Goal: Find specific page/section: Find specific page/section

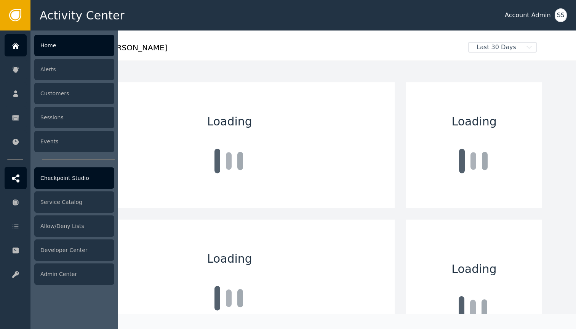
click at [79, 179] on div "Checkpoint Studio" at bounding box center [74, 177] width 80 height 21
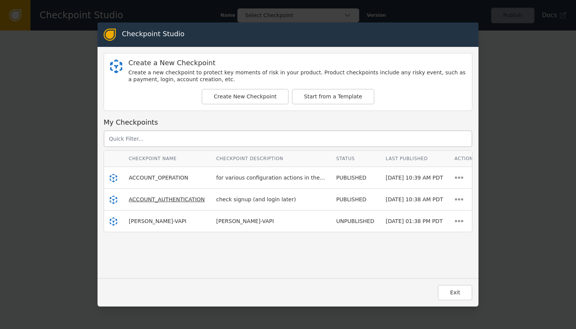
click at [183, 201] on span "ACCOUNT_AUTHENTICATION" at bounding box center [167, 199] width 76 height 6
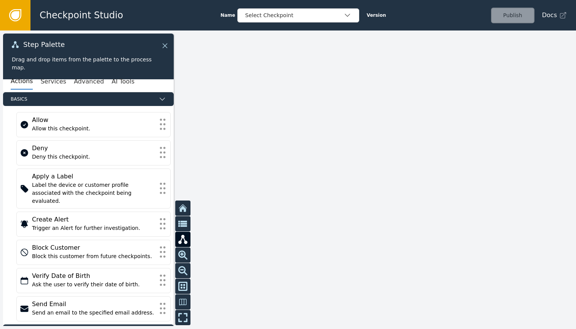
click at [166, 49] on icon at bounding box center [165, 46] width 8 height 8
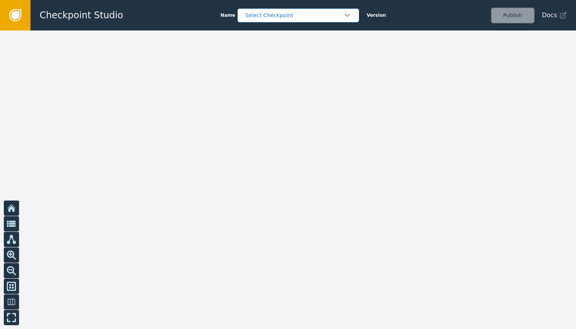
click at [276, 14] on div "Select Checkpoint" at bounding box center [295, 15] width 98 height 8
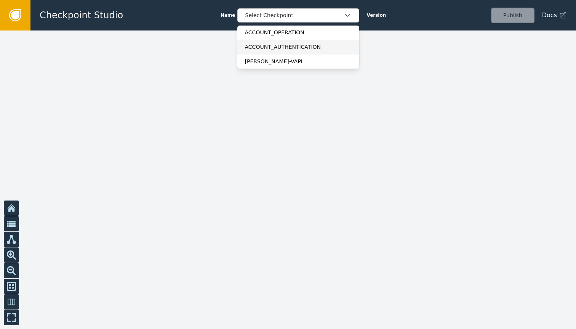
click at [298, 42] on div "ACCOUNT_AUTHENTICATION" at bounding box center [298, 47] width 122 height 14
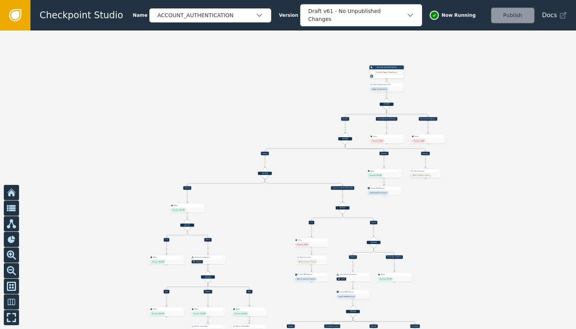
drag, startPoint x: 128, startPoint y: 181, endPoint x: 429, endPoint y: 93, distance: 314.0
click at [429, 93] on div at bounding box center [288, 179] width 576 height 298
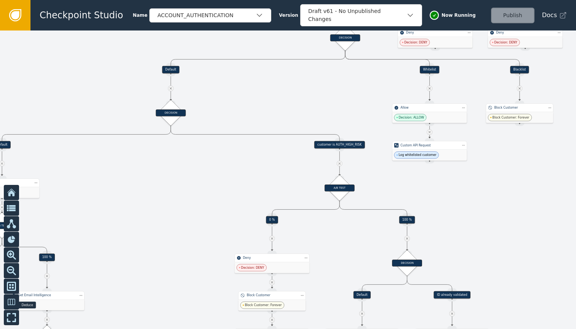
drag, startPoint x: 206, startPoint y: 128, endPoint x: 304, endPoint y: -27, distance: 183.8
click at [304, 0] on html "Checkpoint Studio Name ACCOUNT_AUTHENTICATION Version Draft v61 - No Unpublishe…" at bounding box center [288, 0] width 576 height 0
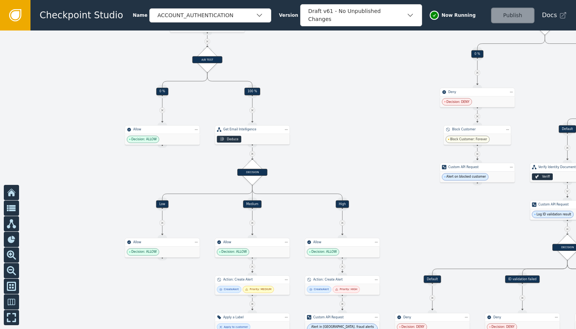
drag, startPoint x: 216, startPoint y: 181, endPoint x: 422, endPoint y: 15, distance: 264.6
click at [422, 0] on div "Checkpoint Studio Name ACCOUNT_AUTHENTICATION Version Draft v61 - No Unpublishe…" at bounding box center [288, 0] width 576 height 0
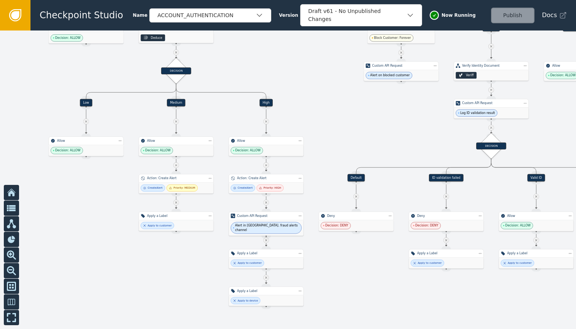
drag, startPoint x: 369, startPoint y: 167, endPoint x: 292, endPoint y: 65, distance: 126.9
click at [292, 65] on div at bounding box center [288, 179] width 576 height 298
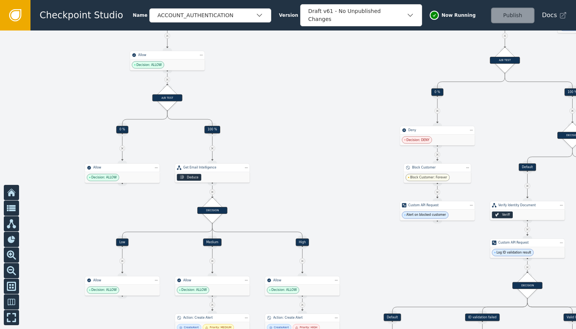
drag, startPoint x: 319, startPoint y: 78, endPoint x: 355, endPoint y: 217, distance: 144.1
click at [355, 217] on div at bounding box center [288, 179] width 576 height 298
click at [216, 203] on div "DECISION" at bounding box center [212, 210] width 18 height 18
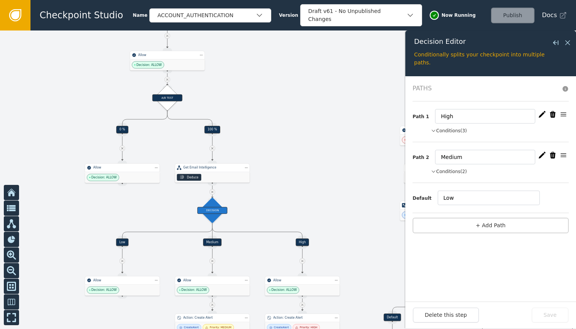
click at [444, 168] on button "Conditions (2)" at bounding box center [449, 171] width 36 height 7
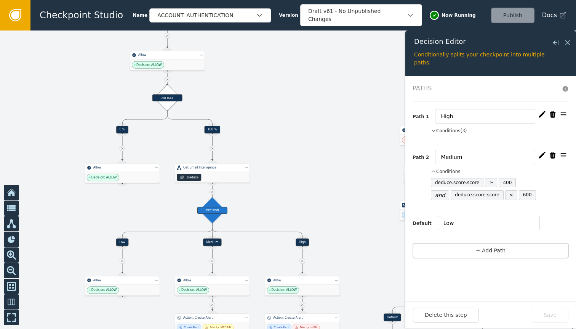
click at [454, 129] on button "Conditions (3)" at bounding box center [449, 130] width 36 height 7
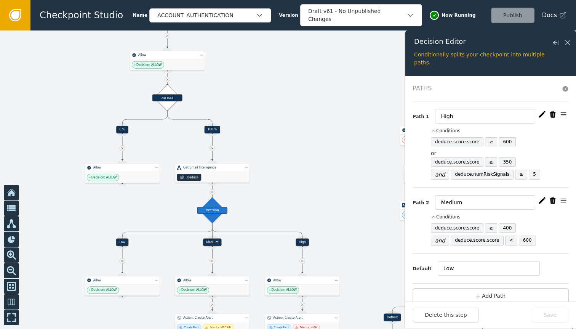
click at [539, 115] on icon "button" at bounding box center [543, 115] width 8 height 8
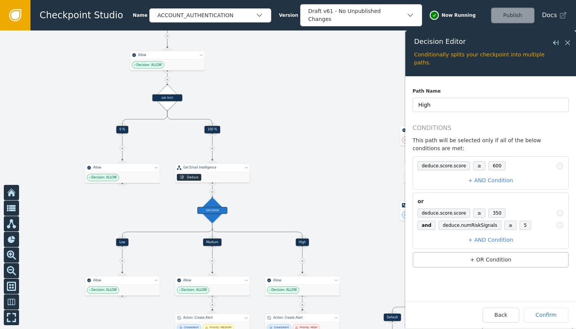
click at [492, 167] on span "600" at bounding box center [497, 165] width 17 height 9
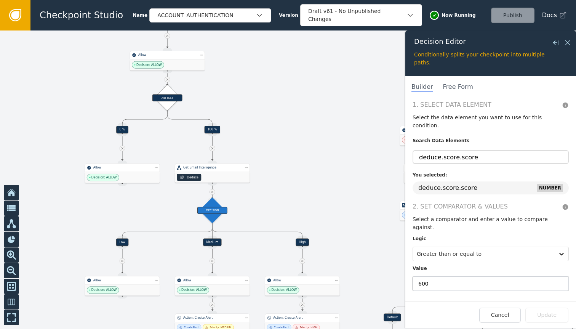
click at [452, 276] on input "600" at bounding box center [491, 283] width 156 height 14
type input "9"
type input "800"
click at [556, 315] on button "Update" at bounding box center [547, 315] width 43 height 15
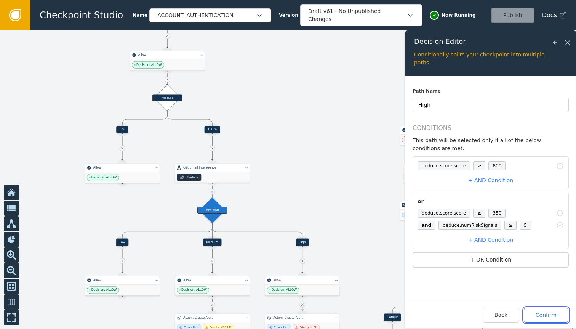
click at [543, 316] on button "Confirm" at bounding box center [546, 315] width 45 height 15
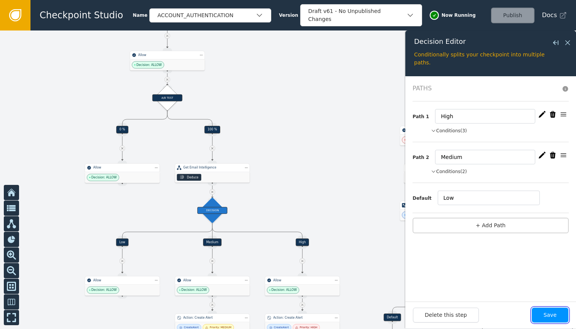
click at [558, 314] on button "Save" at bounding box center [550, 315] width 37 height 15
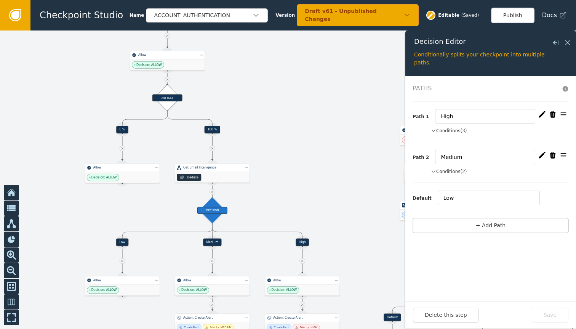
click at [296, 172] on div at bounding box center [288, 179] width 576 height 298
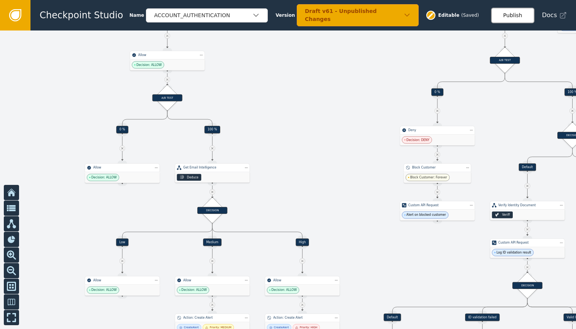
click at [519, 16] on button "Publish" at bounding box center [512, 16] width 43 height 16
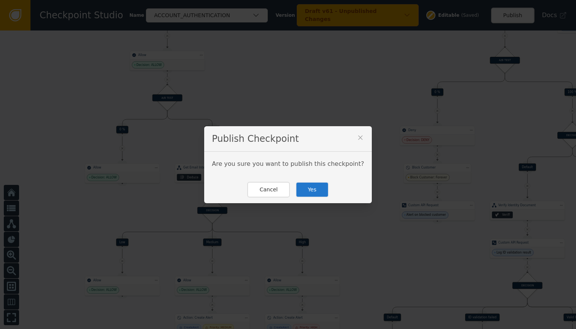
click at [316, 190] on button "Yes" at bounding box center [312, 190] width 33 height 16
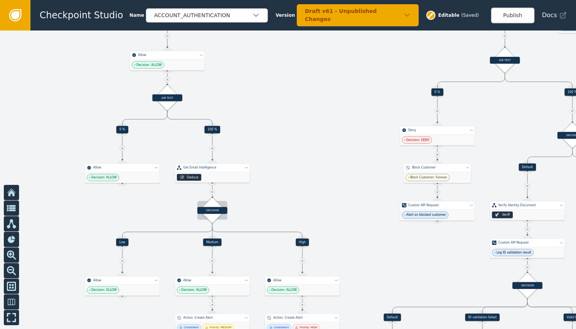
click at [216, 203] on div "DECISION" at bounding box center [212, 210] width 18 height 18
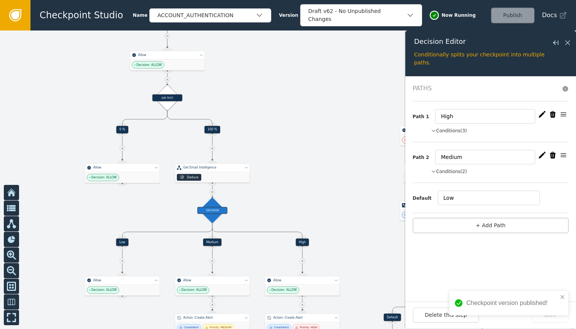
click at [461, 168] on button "Conditions (2)" at bounding box center [449, 171] width 36 height 7
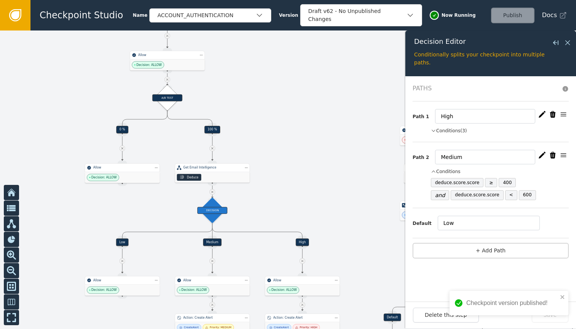
click at [465, 133] on button "Conditions (3)" at bounding box center [449, 130] width 36 height 7
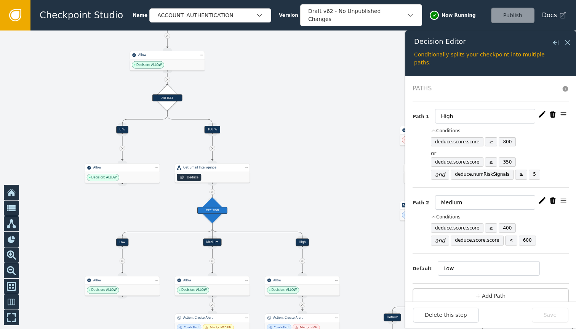
click at [295, 180] on div at bounding box center [288, 179] width 576 height 298
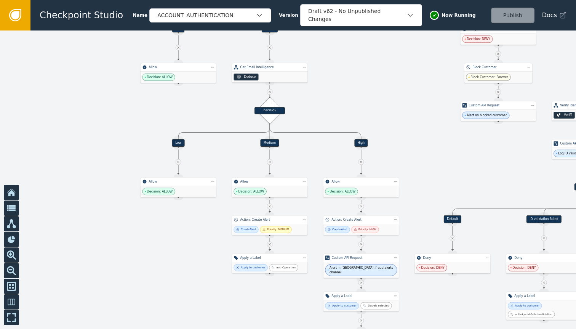
drag, startPoint x: 295, startPoint y: 180, endPoint x: 354, endPoint y: 79, distance: 116.4
click at [354, 79] on div at bounding box center [288, 179] width 576 height 298
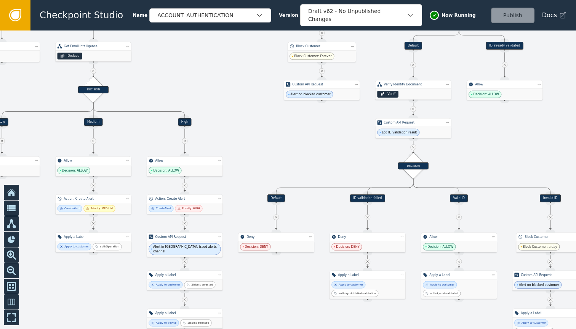
drag, startPoint x: 446, startPoint y: 140, endPoint x: 265, endPoint y: 116, distance: 182.3
click at [265, 116] on div at bounding box center [288, 179] width 576 height 298
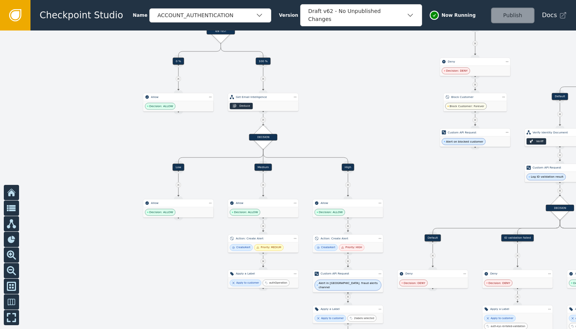
drag, startPoint x: 191, startPoint y: 79, endPoint x: 346, endPoint y: 125, distance: 161.9
click at [346, 125] on div at bounding box center [288, 179] width 576 height 298
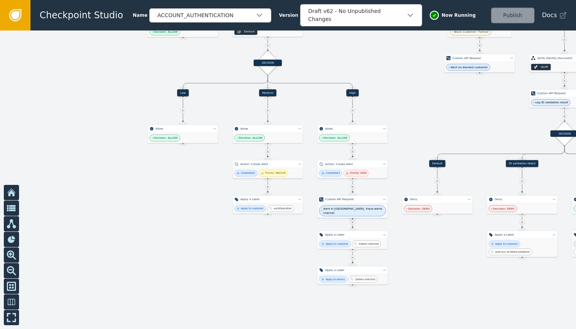
drag, startPoint x: 261, startPoint y: 305, endPoint x: 265, endPoint y: 231, distance: 74.5
click at [265, 231] on div at bounding box center [288, 179] width 576 height 298
click at [292, 209] on div "Apply to customer authOperation" at bounding box center [268, 209] width 71 height 10
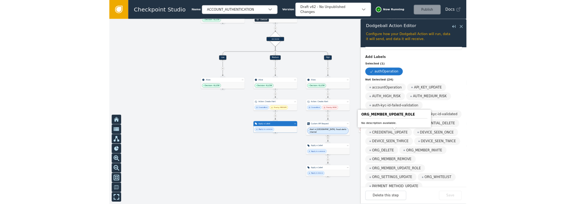
scroll to position [62, 0]
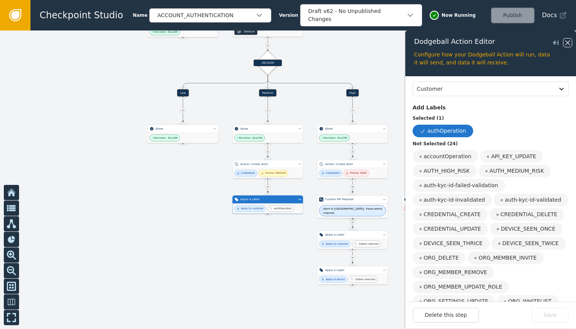
click at [567, 40] on icon at bounding box center [568, 43] width 8 height 8
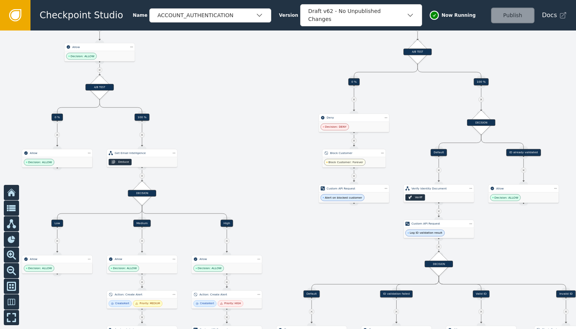
drag, startPoint x: 387, startPoint y: 97, endPoint x: 259, endPoint y: 238, distance: 190.0
click at [259, 238] on div at bounding box center [288, 179] width 576 height 298
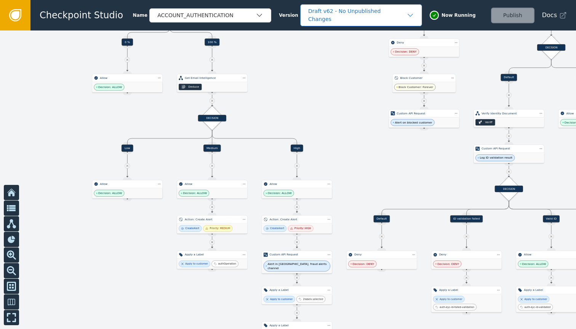
drag, startPoint x: 259, startPoint y: 103, endPoint x: 334, endPoint y: 13, distance: 116.7
click at [334, 0] on div "Checkpoint Studio Name ACCOUNT_AUTHENTICATION Version Draft v62 - No Unpublishe…" at bounding box center [288, 0] width 576 height 0
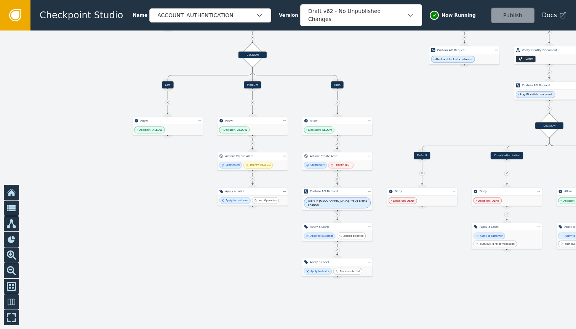
drag, startPoint x: 336, startPoint y: 165, endPoint x: 373, endPoint y: 105, distance: 70.2
click at [373, 105] on div at bounding box center [288, 179] width 576 height 298
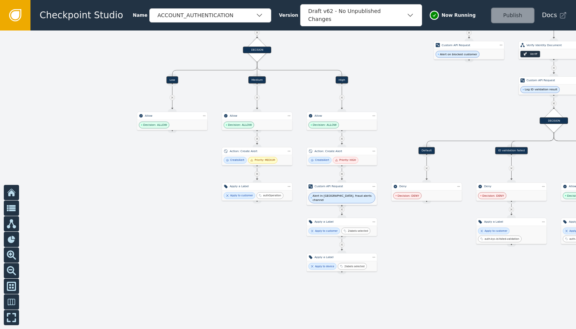
drag, startPoint x: 373, startPoint y: 105, endPoint x: 378, endPoint y: 100, distance: 6.7
click at [378, 100] on div at bounding box center [288, 179] width 576 height 298
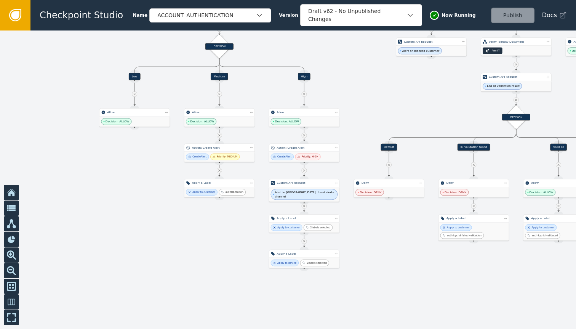
drag, startPoint x: 254, startPoint y: 261, endPoint x: 216, endPoint y: 257, distance: 37.9
click at [216, 257] on div at bounding box center [288, 179] width 576 height 298
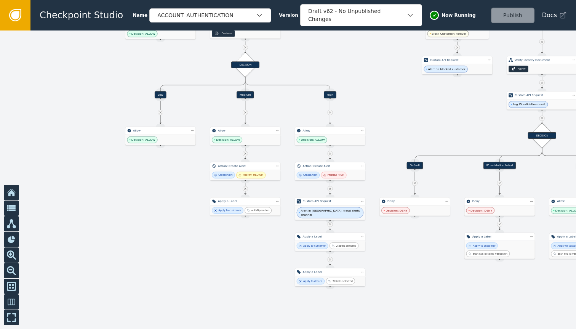
drag, startPoint x: 226, startPoint y: 259, endPoint x: 252, endPoint y: 278, distance: 31.7
click at [252, 278] on div at bounding box center [288, 179] width 576 height 298
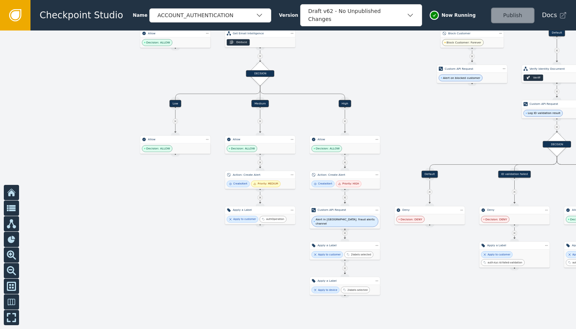
drag, startPoint x: 226, startPoint y: 233, endPoint x: 242, endPoint y: 243, distance: 18.3
click at [242, 243] on div at bounding box center [288, 179] width 576 height 298
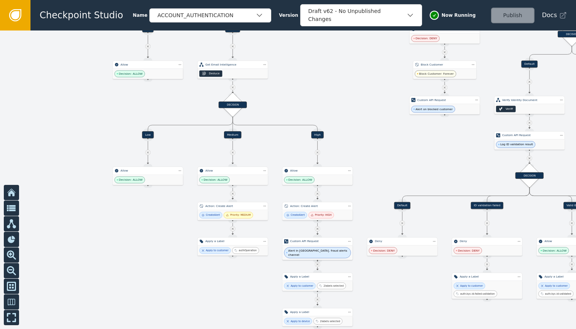
drag, startPoint x: 256, startPoint y: 256, endPoint x: 228, endPoint y: 286, distance: 41.5
click at [228, 286] on div at bounding box center [288, 179] width 576 height 298
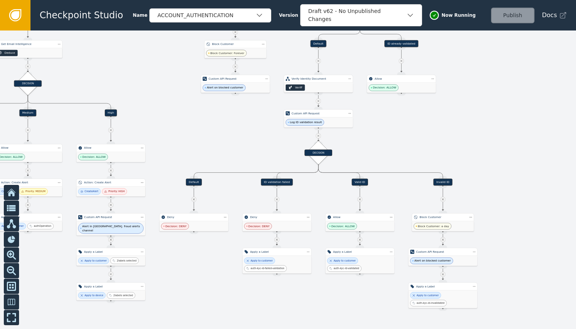
drag, startPoint x: 457, startPoint y: 166, endPoint x: 248, endPoint y: 144, distance: 210.1
click at [248, 144] on div at bounding box center [288, 179] width 576 height 298
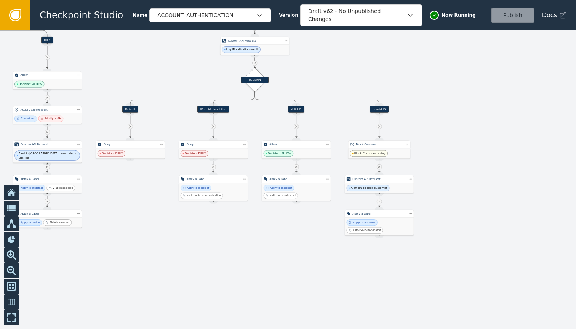
drag, startPoint x: 248, startPoint y: 144, endPoint x: 185, endPoint y: 71, distance: 96.7
click at [185, 71] on div at bounding box center [288, 179] width 576 height 298
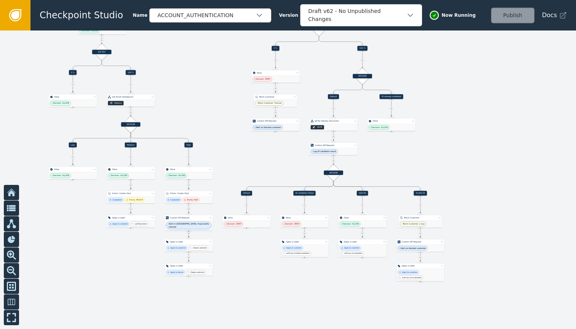
drag, startPoint x: 257, startPoint y: 234, endPoint x: 335, endPoint y: 281, distance: 90.7
click at [335, 281] on div at bounding box center [288, 179] width 576 height 298
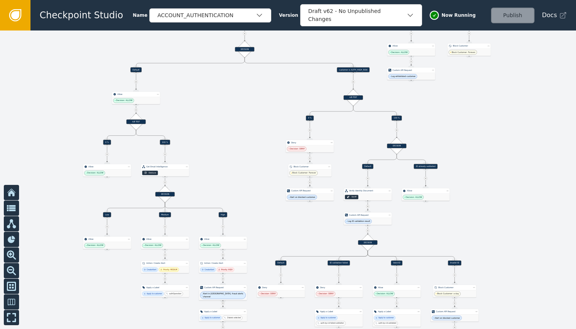
drag, startPoint x: 234, startPoint y: 143, endPoint x: 269, endPoint y: 214, distance: 78.8
click at [269, 214] on div at bounding box center [288, 179] width 576 height 298
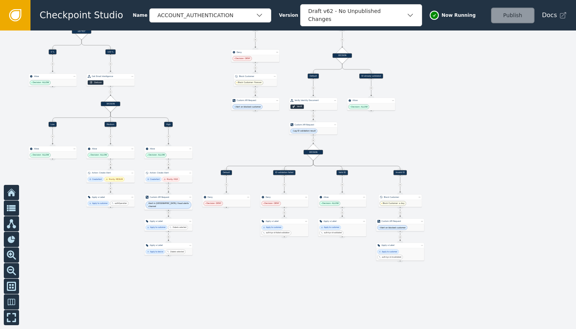
drag, startPoint x: 268, startPoint y: 122, endPoint x: 214, endPoint y: 30, distance: 106.2
click at [214, 30] on div at bounding box center [288, 179] width 576 height 298
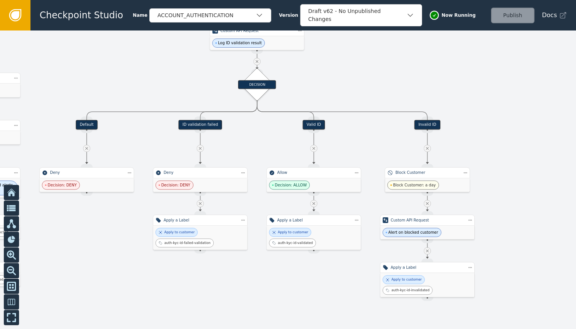
drag, startPoint x: 320, startPoint y: 152, endPoint x: 217, endPoint y: 80, distance: 126.2
click at [217, 80] on div at bounding box center [288, 179] width 576 height 298
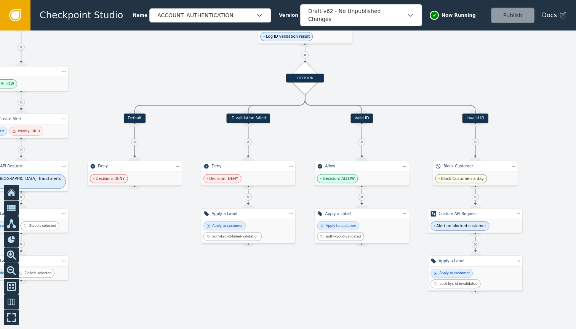
drag, startPoint x: 180, startPoint y: 83, endPoint x: 229, endPoint y: 79, distance: 49.8
click at [229, 79] on div at bounding box center [288, 179] width 576 height 298
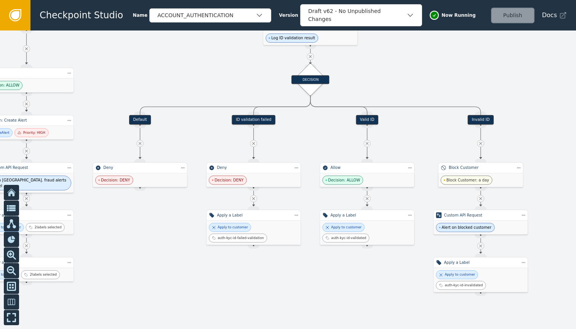
drag, startPoint x: 229, startPoint y: 79, endPoint x: 238, endPoint y: 82, distance: 8.9
click at [238, 82] on div at bounding box center [288, 179] width 576 height 298
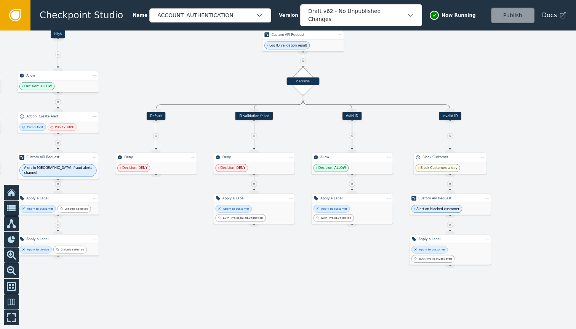
click at [16, 19] on icon at bounding box center [15, 15] width 8 height 8
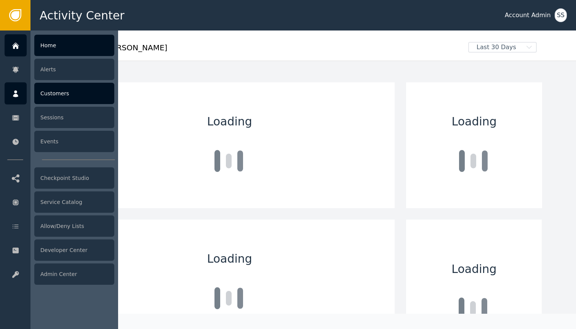
click at [23, 97] on div at bounding box center [16, 93] width 22 height 22
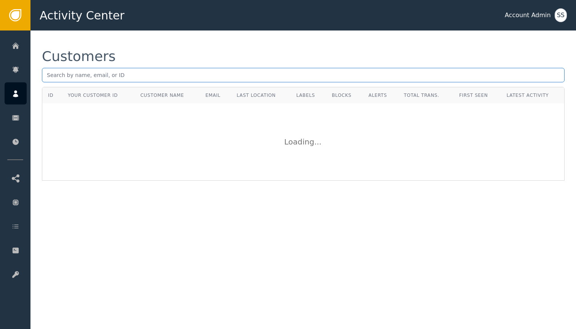
click at [151, 80] on input "text" at bounding box center [303, 75] width 523 height 14
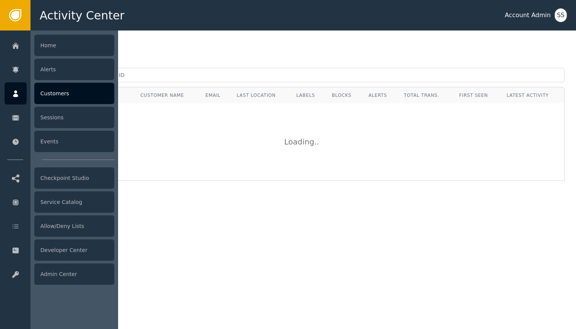
click at [101, 95] on div "Customers" at bounding box center [74, 93] width 80 height 21
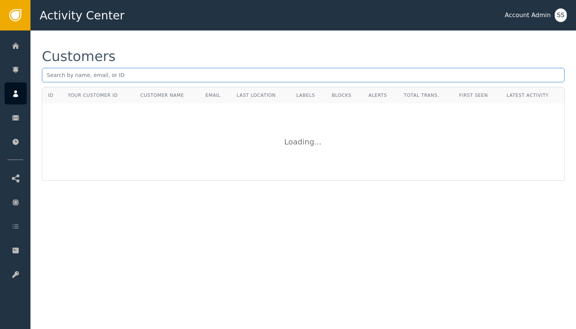
click at [163, 74] on input "text" at bounding box center [303, 75] width 523 height 14
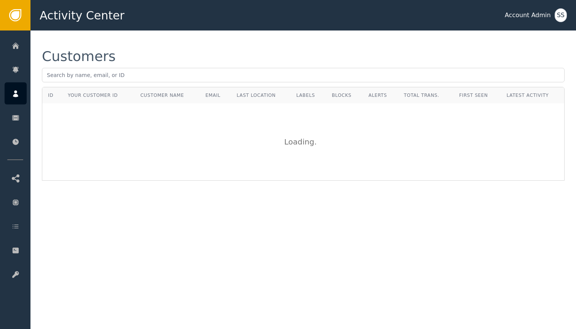
click at [136, 144] on div "Loading ." at bounding box center [304, 142] width 522 height 76
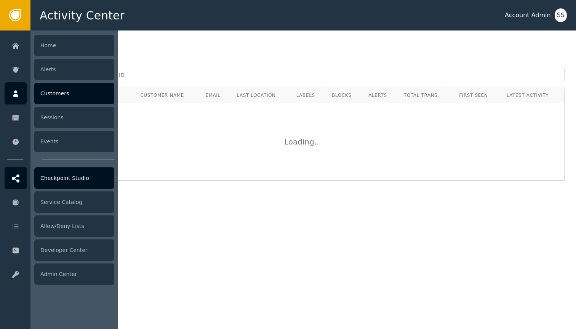
click at [74, 180] on div "Checkpoint Studio" at bounding box center [74, 177] width 80 height 21
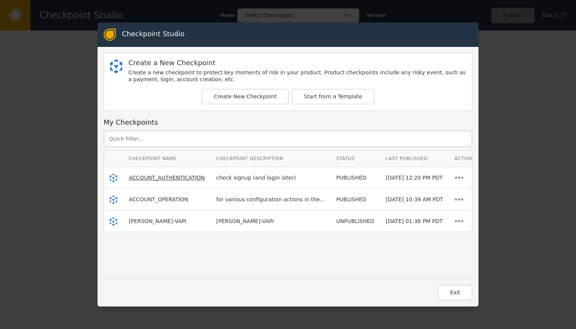
click at [173, 175] on span "ACCOUNT_AUTHENTICATION" at bounding box center [167, 178] width 76 height 6
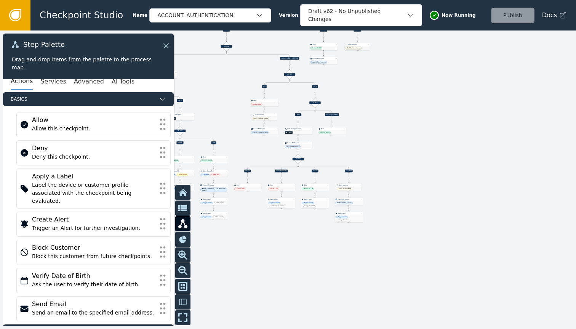
drag, startPoint x: 291, startPoint y: 186, endPoint x: 423, endPoint y: -5, distance: 231.5
click at [423, 0] on html "Checkpoint Studio Name ACCOUNT_AUTHENTICATION Version Draft v62 - No Unpublishe…" at bounding box center [288, 0] width 576 height 0
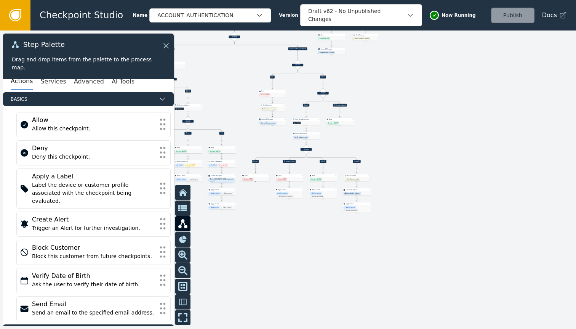
drag, startPoint x: 285, startPoint y: 232, endPoint x: 293, endPoint y: 223, distance: 12.4
click at [293, 223] on div at bounding box center [288, 179] width 576 height 298
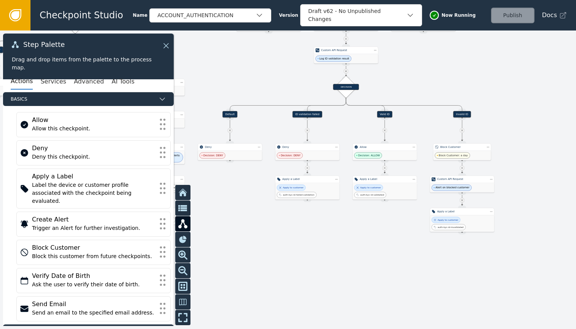
drag, startPoint x: 325, startPoint y: 194, endPoint x: 347, endPoint y: 226, distance: 39.1
click at [347, 226] on div at bounding box center [288, 179] width 576 height 298
click at [167, 44] on icon at bounding box center [165, 46] width 8 height 8
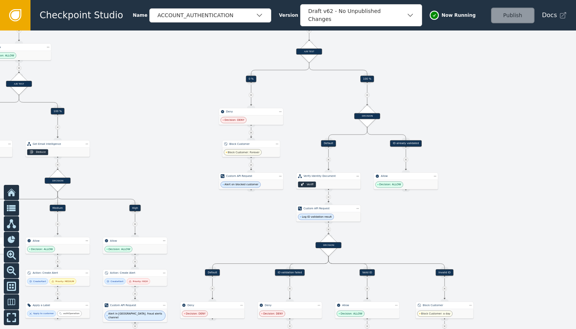
drag, startPoint x: 255, startPoint y: 72, endPoint x: 237, endPoint y: 231, distance: 159.1
click at [237, 231] on div at bounding box center [288, 179] width 576 height 298
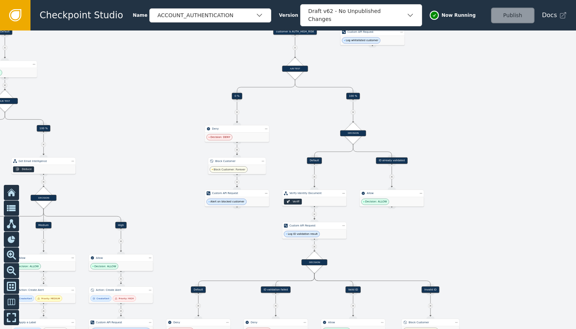
drag, startPoint x: 332, startPoint y: 109, endPoint x: 318, endPoint y: 126, distance: 22.2
click at [318, 126] on div at bounding box center [288, 179] width 576 height 298
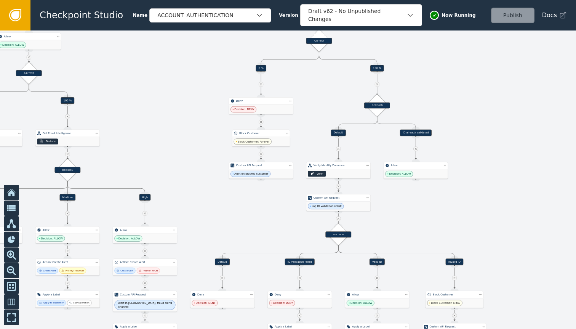
drag, startPoint x: 295, startPoint y: 132, endPoint x: 319, endPoint y: 104, distance: 36.8
click at [319, 104] on div at bounding box center [288, 179] width 576 height 298
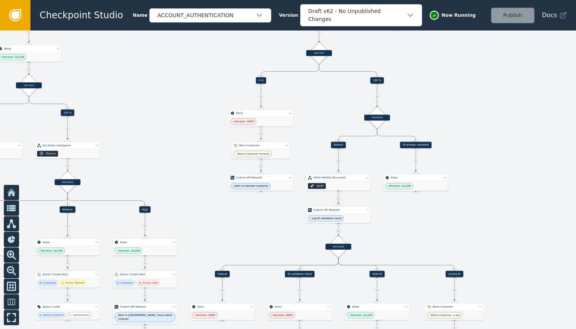
drag, startPoint x: 316, startPoint y: 108, endPoint x: 318, endPoint y: 175, distance: 67.1
click at [318, 175] on div at bounding box center [288, 179] width 576 height 298
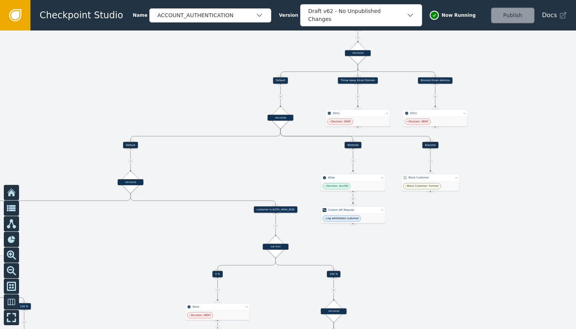
drag, startPoint x: 150, startPoint y: 190, endPoint x: 104, endPoint y: 329, distance: 146.1
click at [104, 316] on div at bounding box center [288, 179] width 576 height 298
click at [158, 275] on div at bounding box center [288, 179] width 576 height 298
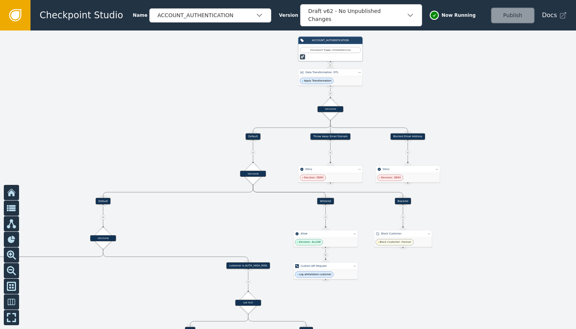
drag, startPoint x: 203, startPoint y: 233, endPoint x: 175, endPoint y: 289, distance: 62.6
click at [175, 289] on div at bounding box center [288, 179] width 576 height 298
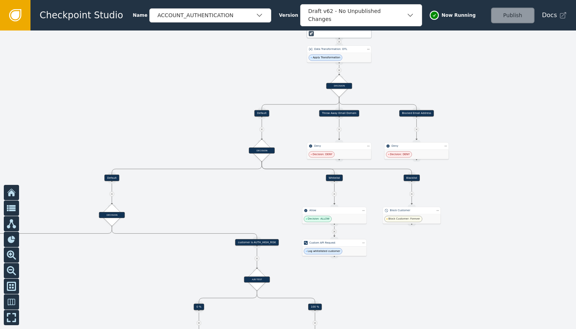
drag, startPoint x: 228, startPoint y: 210, endPoint x: 237, endPoint y: 187, distance: 24.6
click at [237, 187] on div at bounding box center [288, 179] width 576 height 298
click at [21, 14] on link at bounding box center [15, 15] width 30 height 30
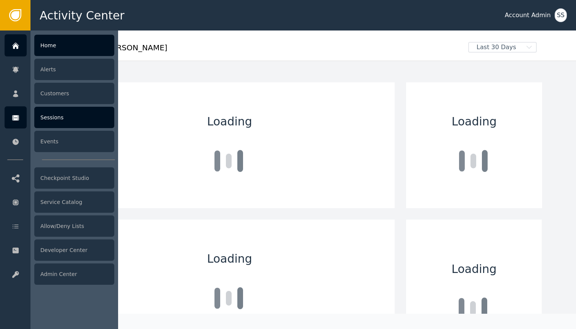
click at [7, 108] on div at bounding box center [16, 117] width 22 height 22
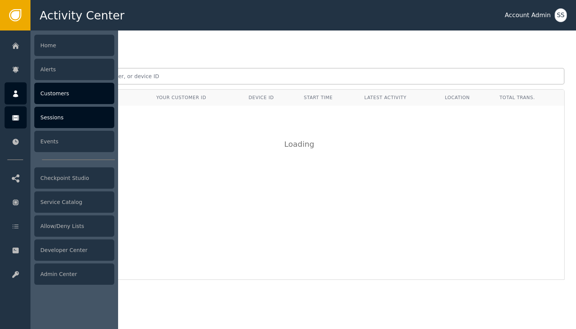
click at [14, 90] on icon at bounding box center [16, 94] width 8 height 8
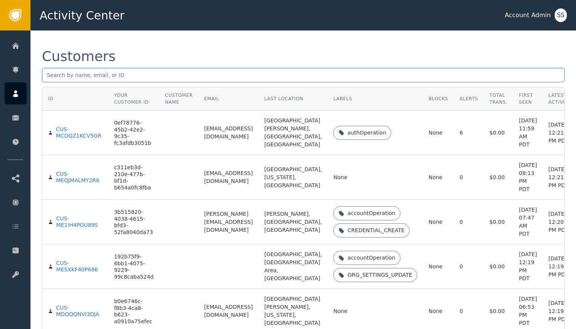
click at [206, 69] on input "text" at bounding box center [303, 75] width 523 height 14
paste input "[EMAIL_ADDRESS][DOMAIN_NAME]"
type input "[EMAIL_ADDRESS][DOMAIN_NAME]"
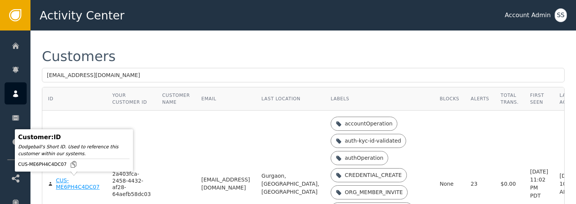
click at [77, 189] on div "CUS-ME6PH4C4DC07" at bounding box center [78, 183] width 45 height 13
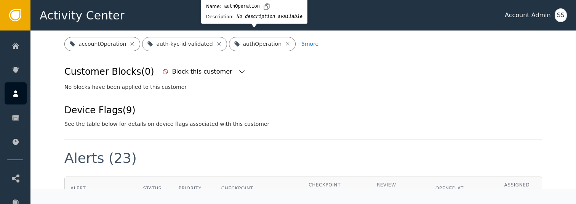
scroll to position [288, 0]
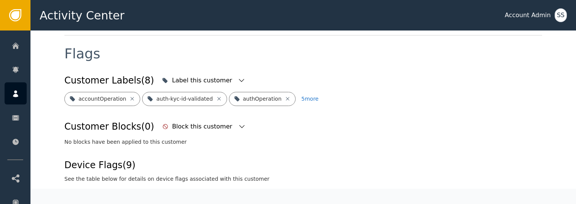
click at [283, 47] on div "Flags" at bounding box center [303, 59] width 478 height 25
click at [238, 77] on icon "button" at bounding box center [242, 81] width 8 height 8
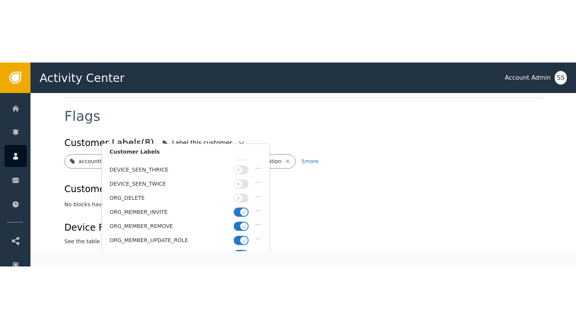
scroll to position [194, 0]
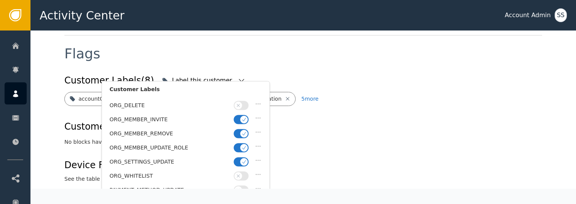
click at [298, 59] on div "Flags" at bounding box center [303, 59] width 478 height 25
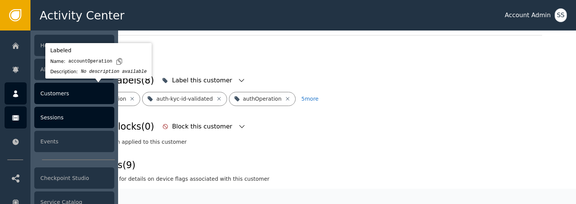
click at [27, 120] on link "Sessions" at bounding box center [60, 117] width 110 height 22
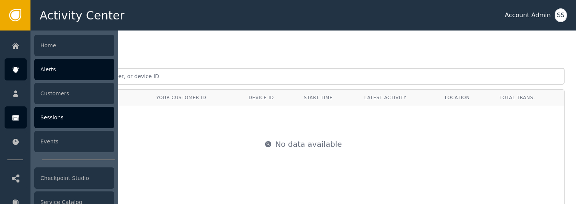
click at [30, 79] on link "Alerts" at bounding box center [60, 69] width 110 height 22
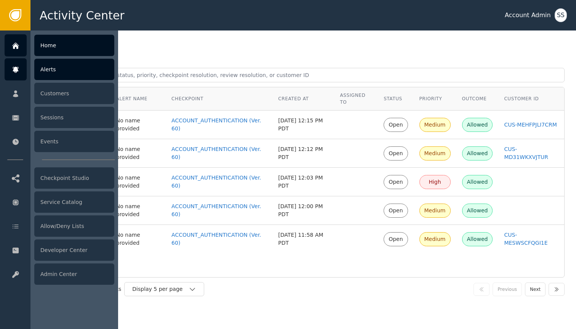
click at [26, 47] on div at bounding box center [16, 45] width 22 height 22
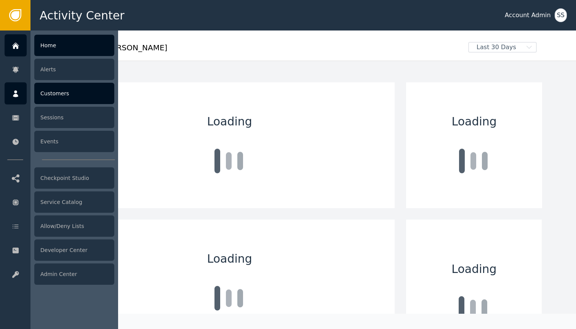
click at [21, 87] on div at bounding box center [16, 93] width 22 height 22
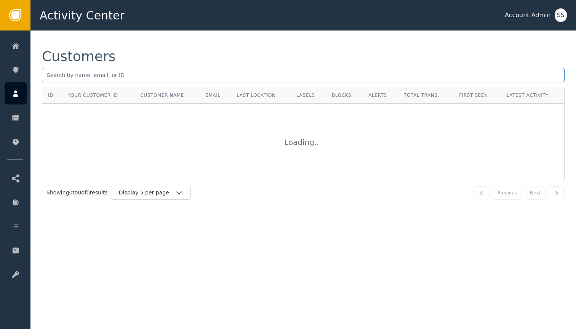
click at [151, 80] on input "text" at bounding box center [303, 75] width 523 height 14
click at [213, 72] on input "text" at bounding box center [303, 75] width 523 height 14
paste input "[EMAIL_ADDRESS][DOMAIN_NAME]"
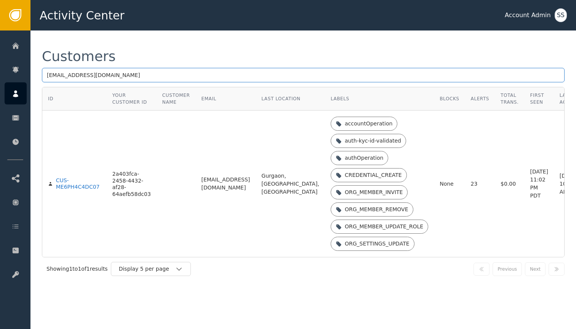
click at [181, 79] on input "[EMAIL_ADDRESS][DOMAIN_NAME]" at bounding box center [303, 75] width 523 height 14
paste input "clheean.noa"
type input "[EMAIL_ADDRESS][DOMAIN_NAME]"
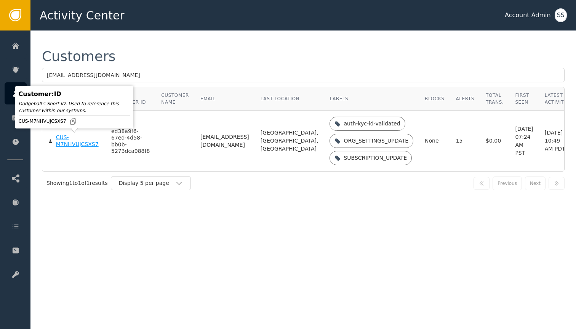
click at [69, 142] on div "CUS-M7NHVUJCSXS7" at bounding box center [78, 140] width 44 height 13
